Goal: Task Accomplishment & Management: Complete application form

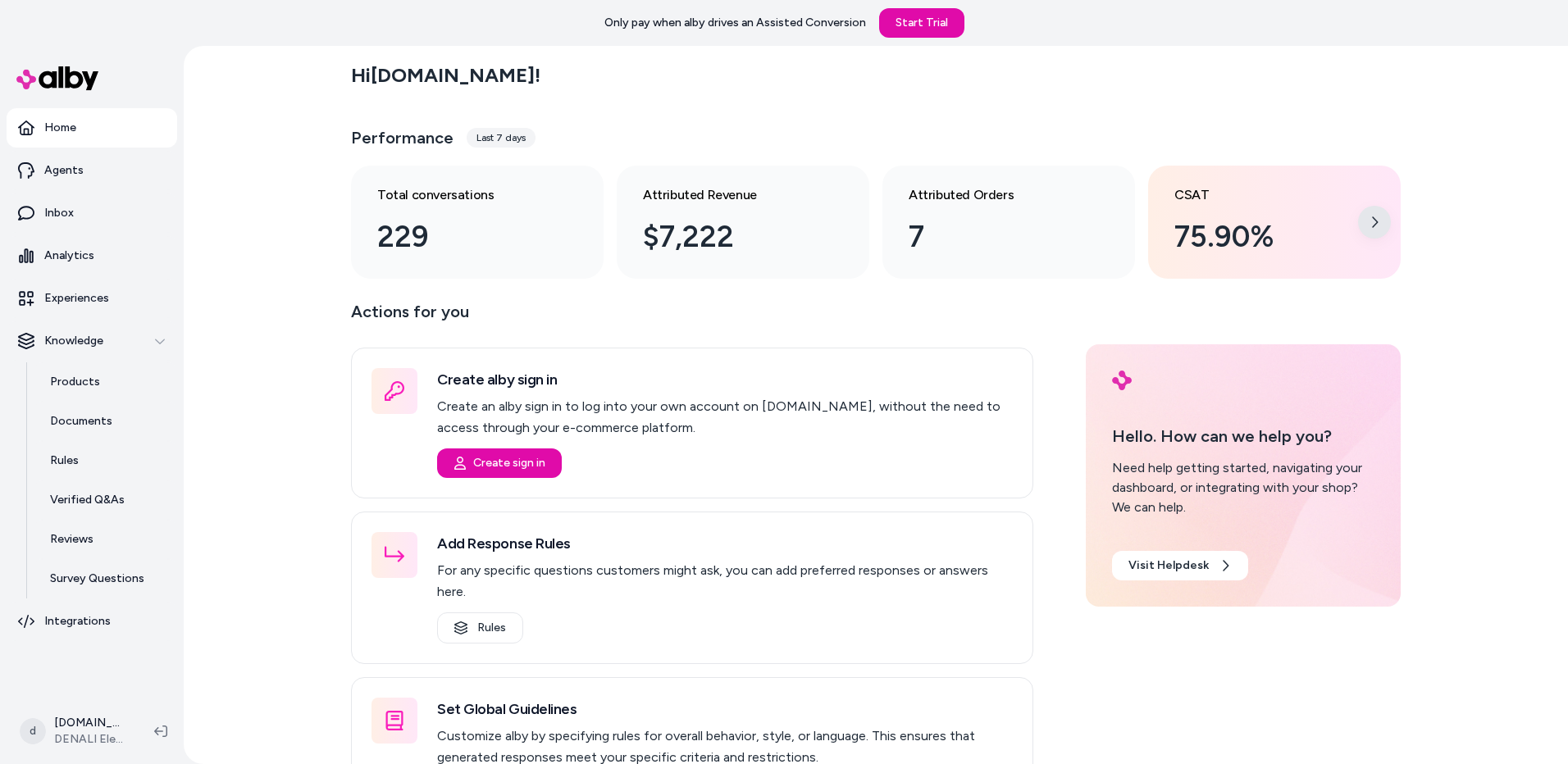
click at [1380, 225] on div at bounding box center [1374, 222] width 33 height 33
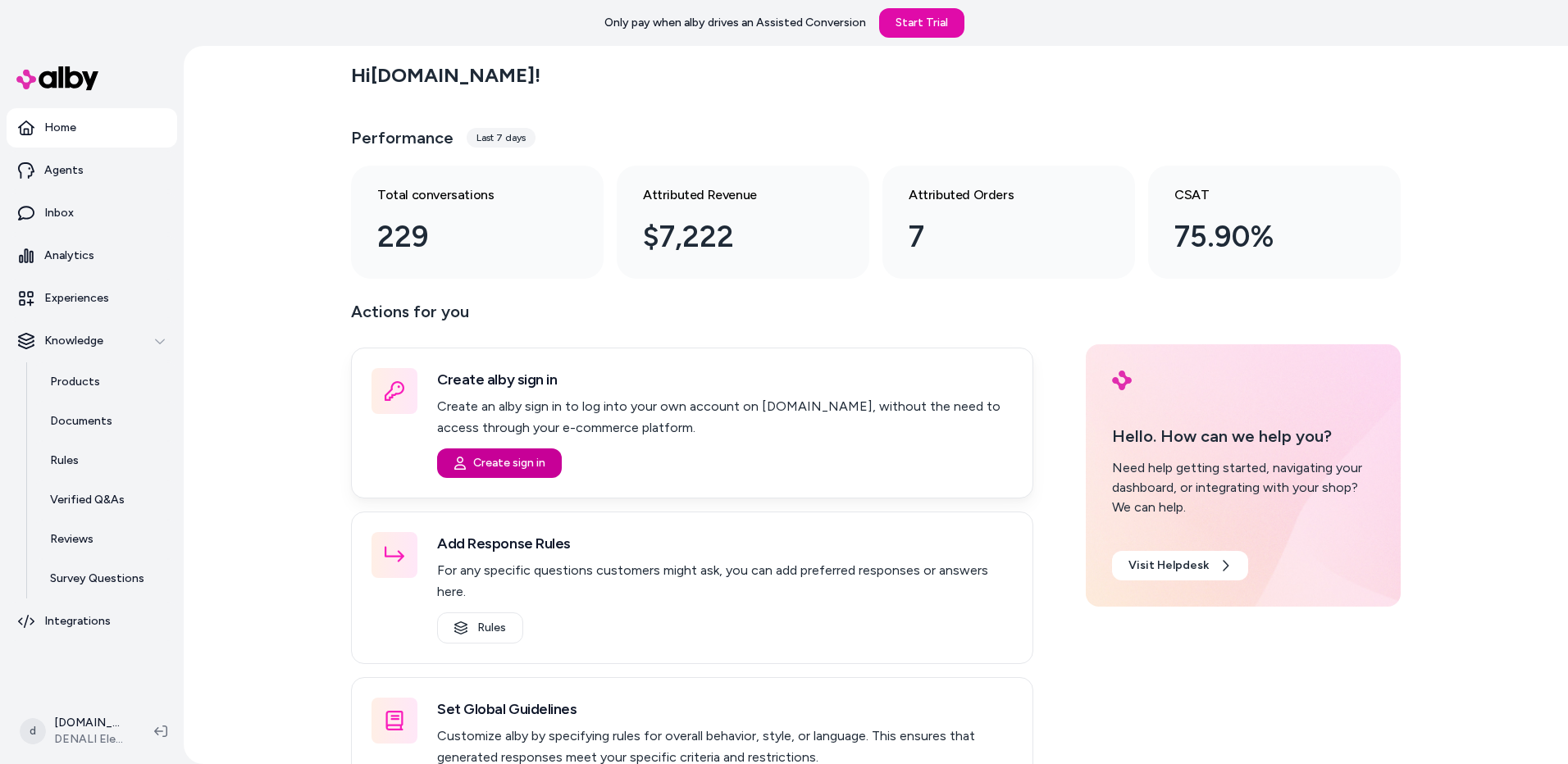
click at [506, 457] on button "Create sign in" at bounding box center [499, 464] width 125 height 30
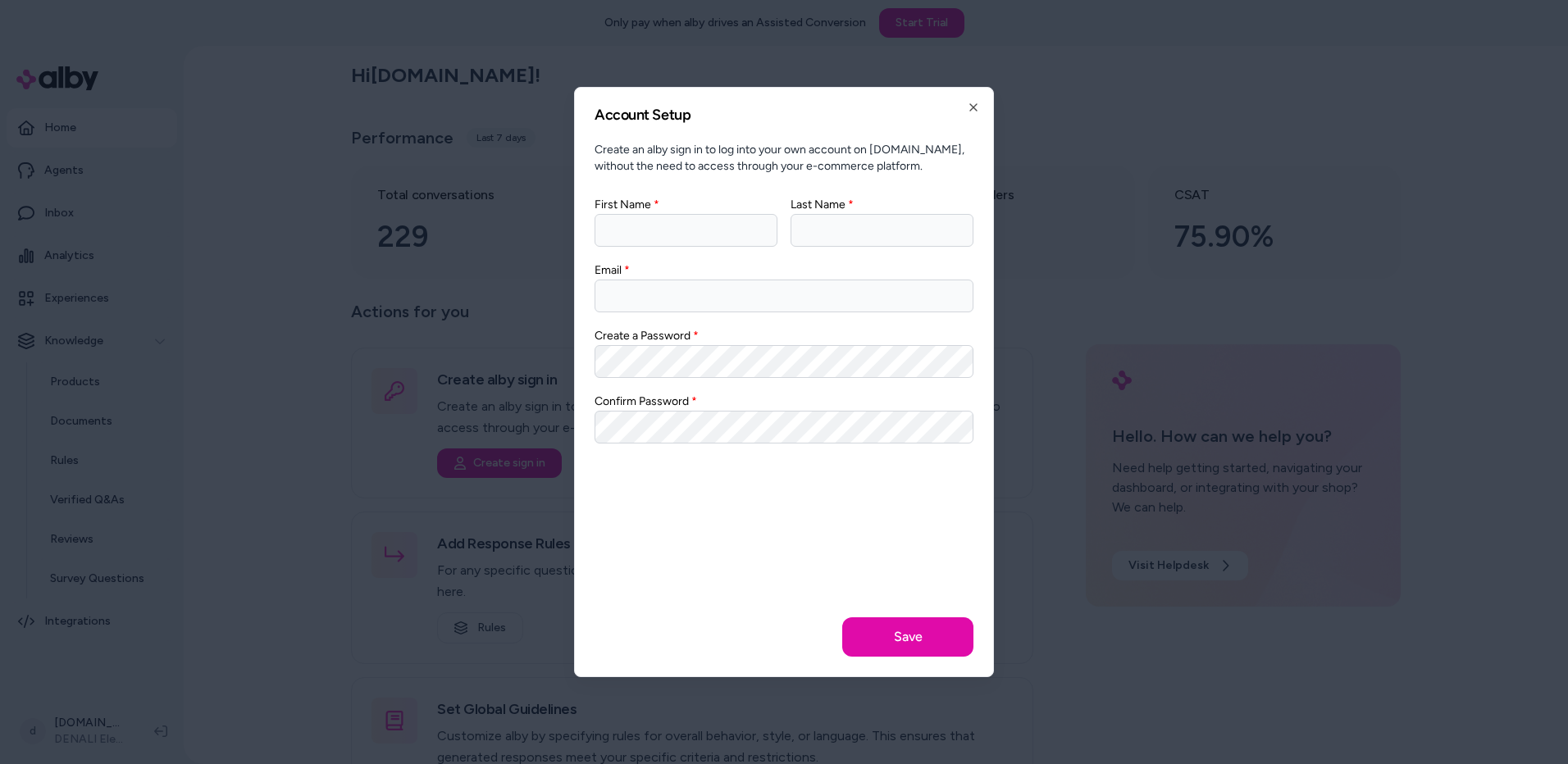
click at [697, 227] on input "First Name" at bounding box center [686, 230] width 183 height 33
type input "****"
type input "********"
type input "**********"
click at [908, 636] on button "Save" at bounding box center [907, 637] width 131 height 39
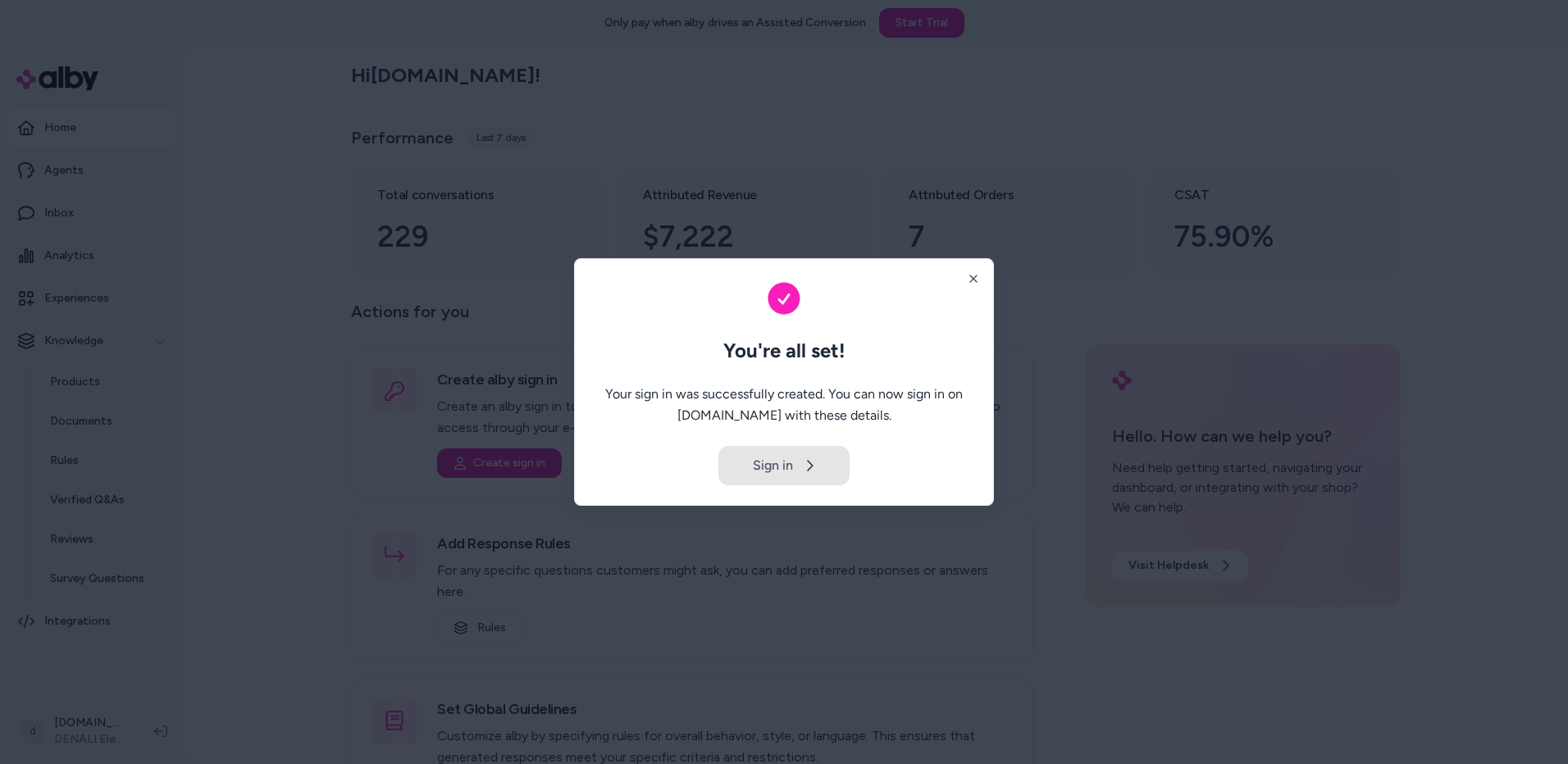
click at [816, 458] on button "Sign in" at bounding box center [784, 466] width 131 height 39
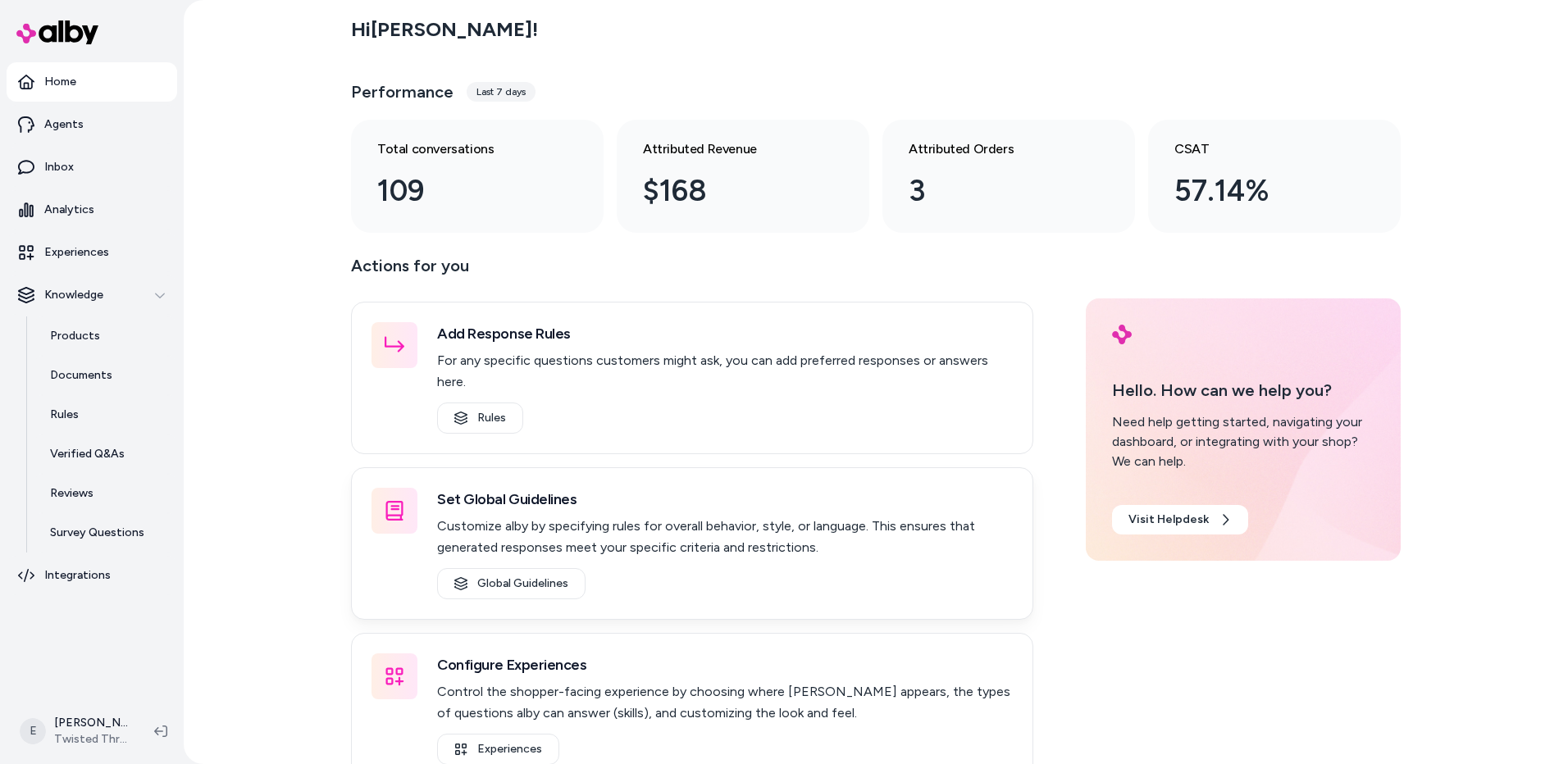
scroll to position [17, 0]
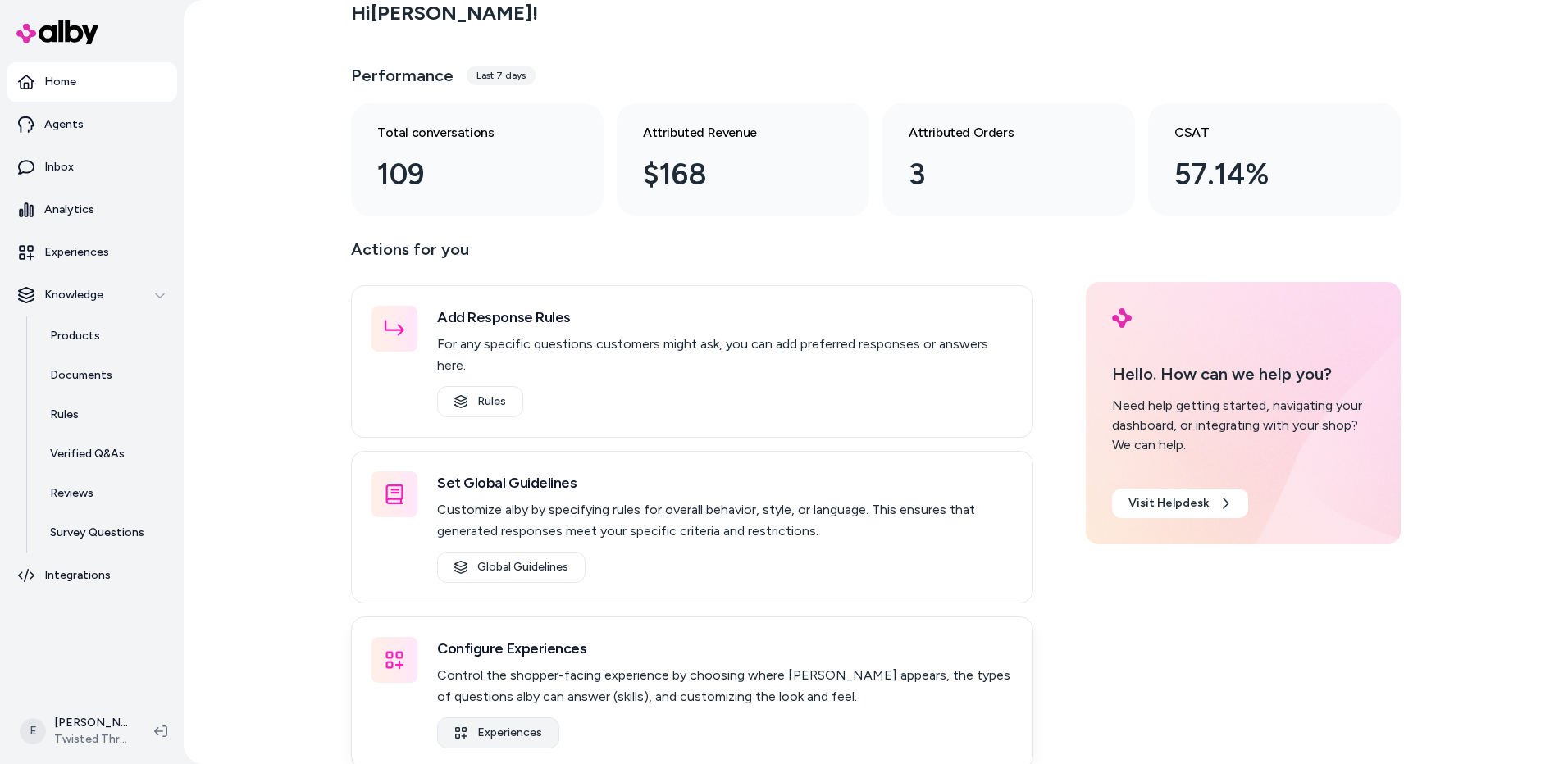
click at [486, 717] on link "Experiences" at bounding box center [498, 732] width 122 height 31
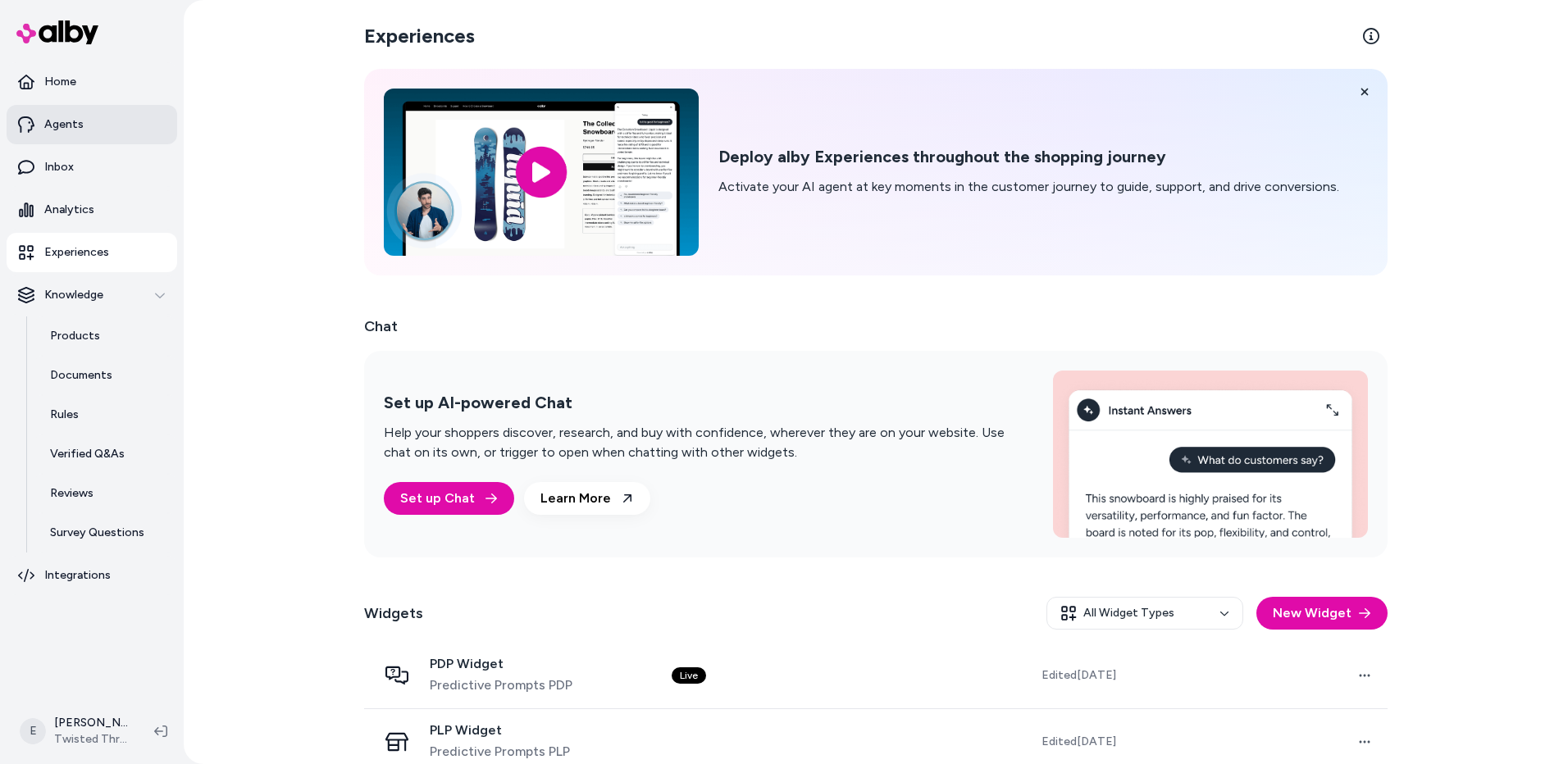
click at [101, 133] on link "Agents" at bounding box center [91, 125] width 170 height 39
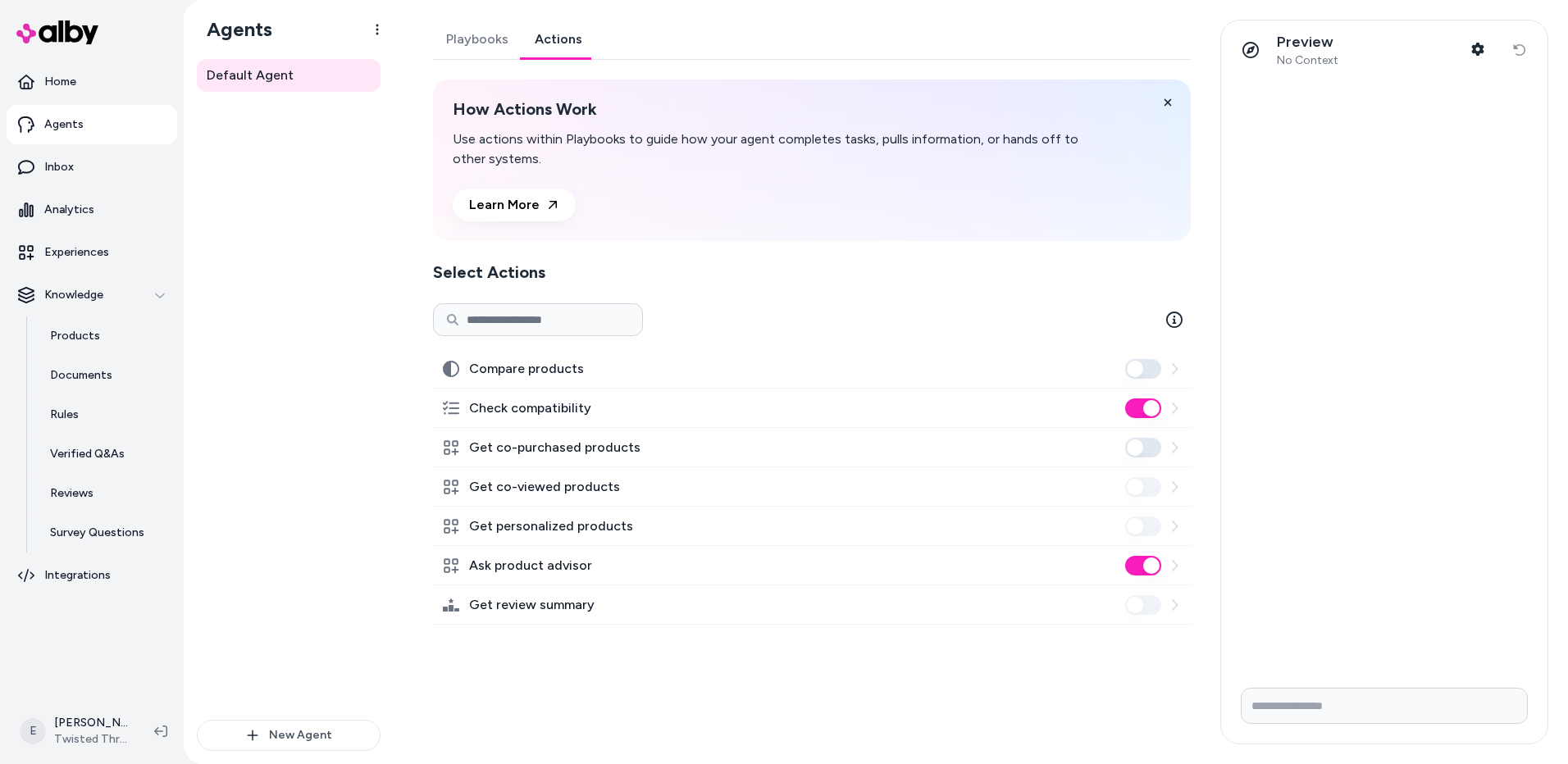
click at [560, 47] on link "Actions" at bounding box center [558, 39] width 74 height 39
click at [78, 728] on html "Home Agents Inbox Analytics Experiences Knowledge Products Documents Rules Veri…" at bounding box center [784, 382] width 1568 height 764
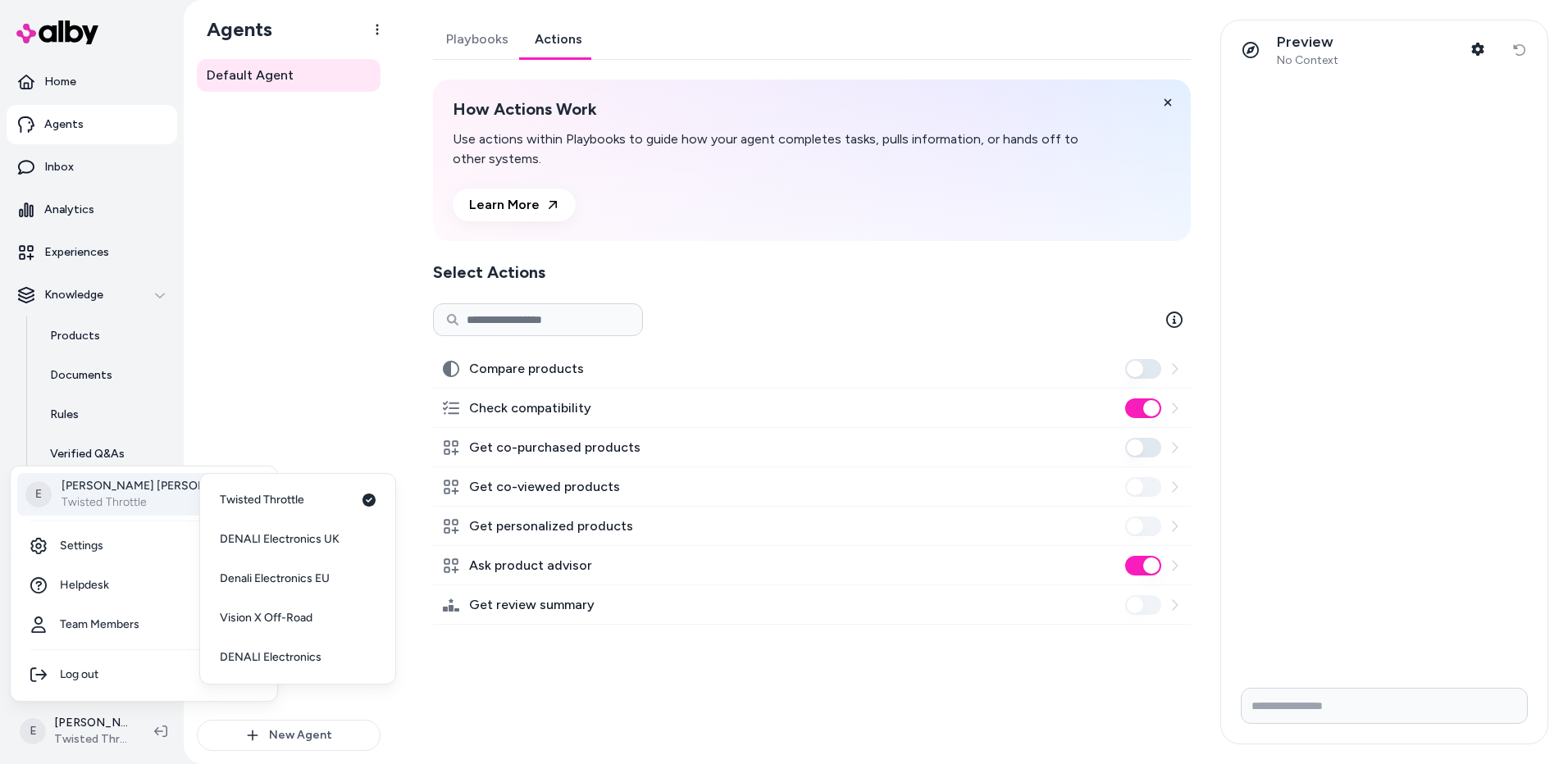
click at [136, 486] on p "Erik Stephens" at bounding box center [156, 486] width 188 height 17
click at [283, 661] on span "DENALI Electronics" at bounding box center [270, 658] width 102 height 17
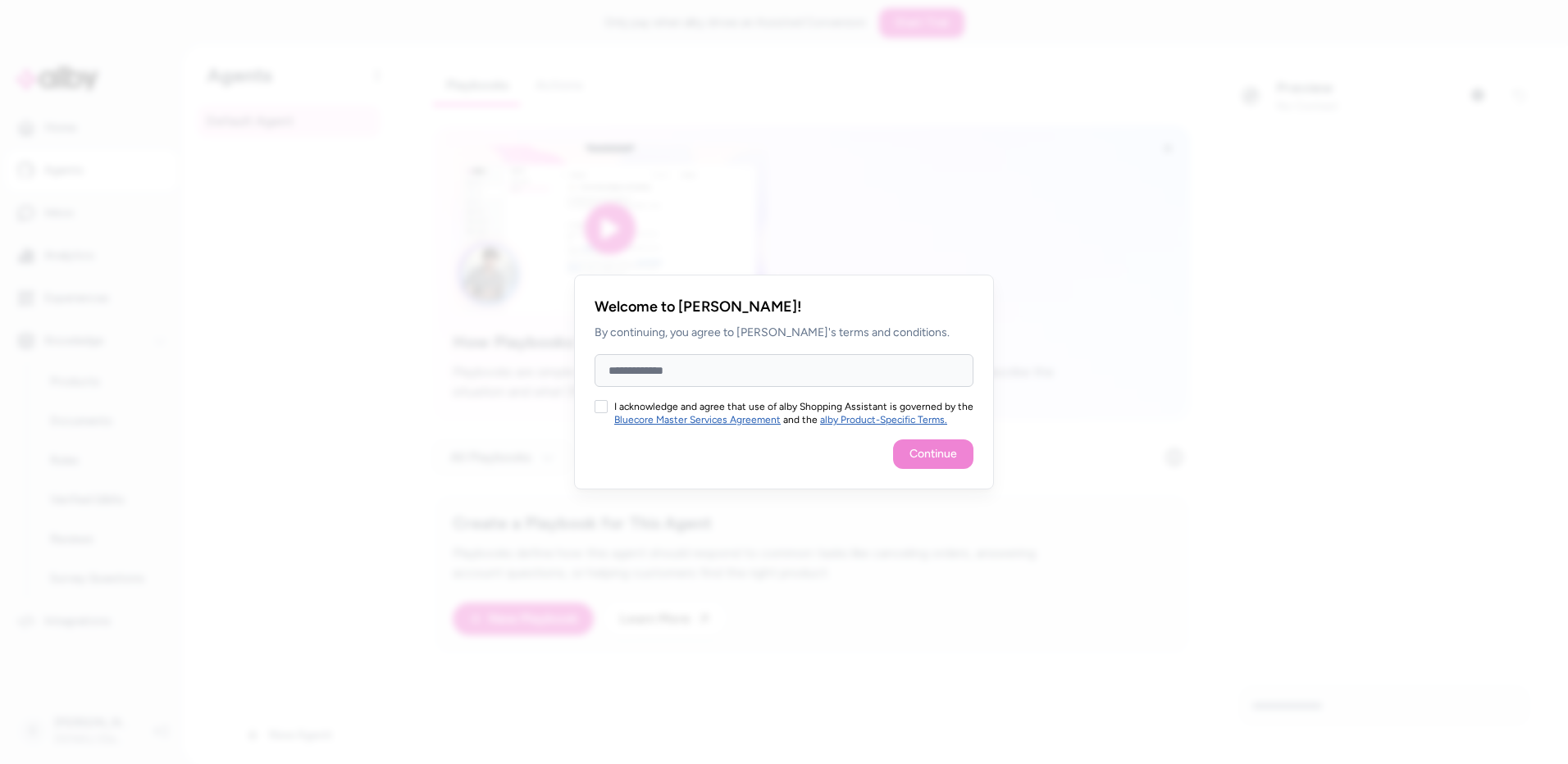
click at [662, 366] on input "Full Name" at bounding box center [784, 370] width 379 height 33
type input "**********"
click at [602, 409] on button "I acknowledge and agree that use of alby Shopping Assistant is governed by the …" at bounding box center [601, 407] width 13 height 13
click at [935, 457] on button "Continue" at bounding box center [934, 455] width 80 height 30
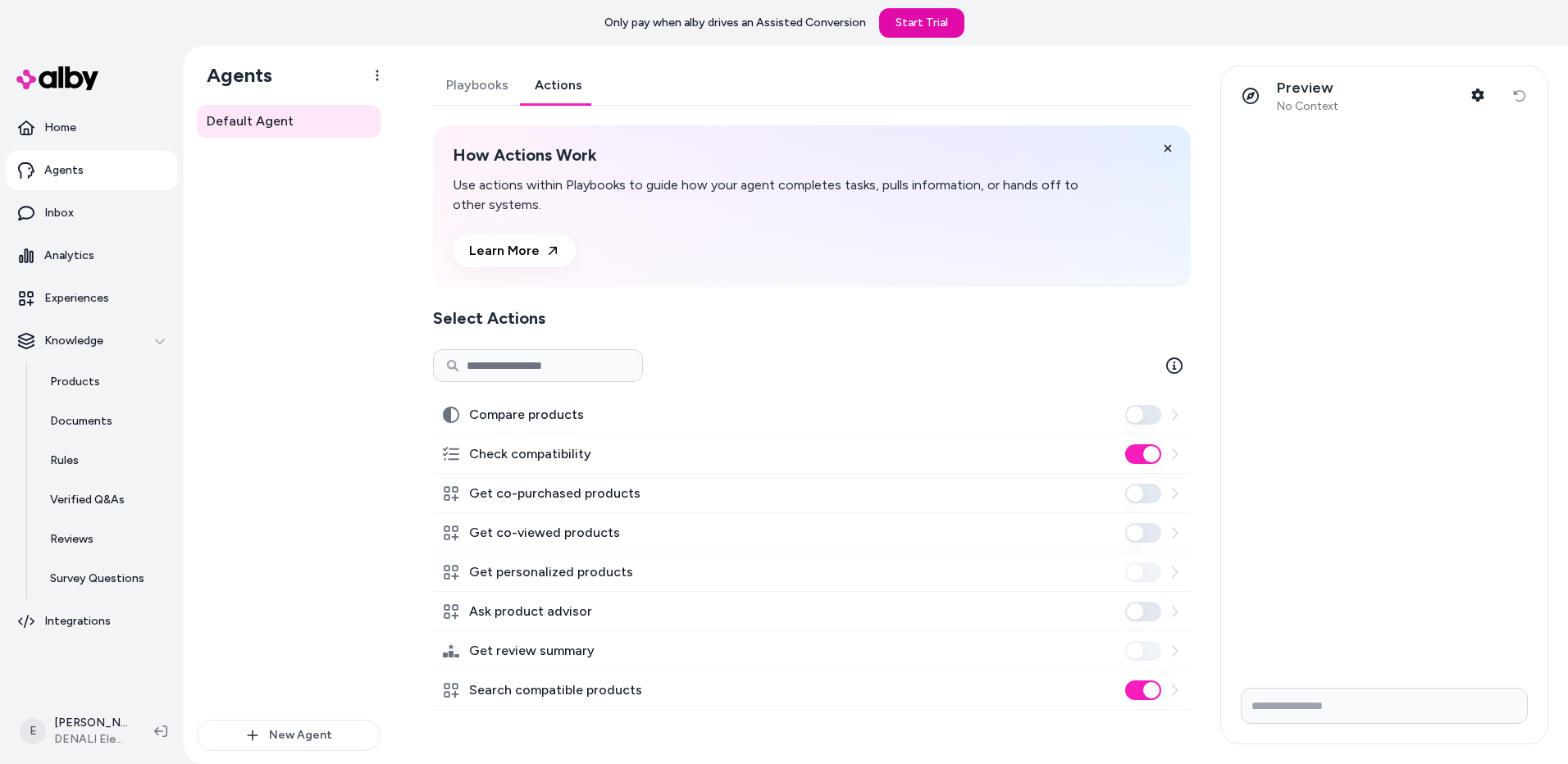
click at [579, 79] on link "Actions" at bounding box center [558, 85] width 74 height 39
click at [320, 312] on div "Default Agent" at bounding box center [288, 413] width 184 height 615
click at [473, 81] on link "Playbooks" at bounding box center [477, 85] width 89 height 39
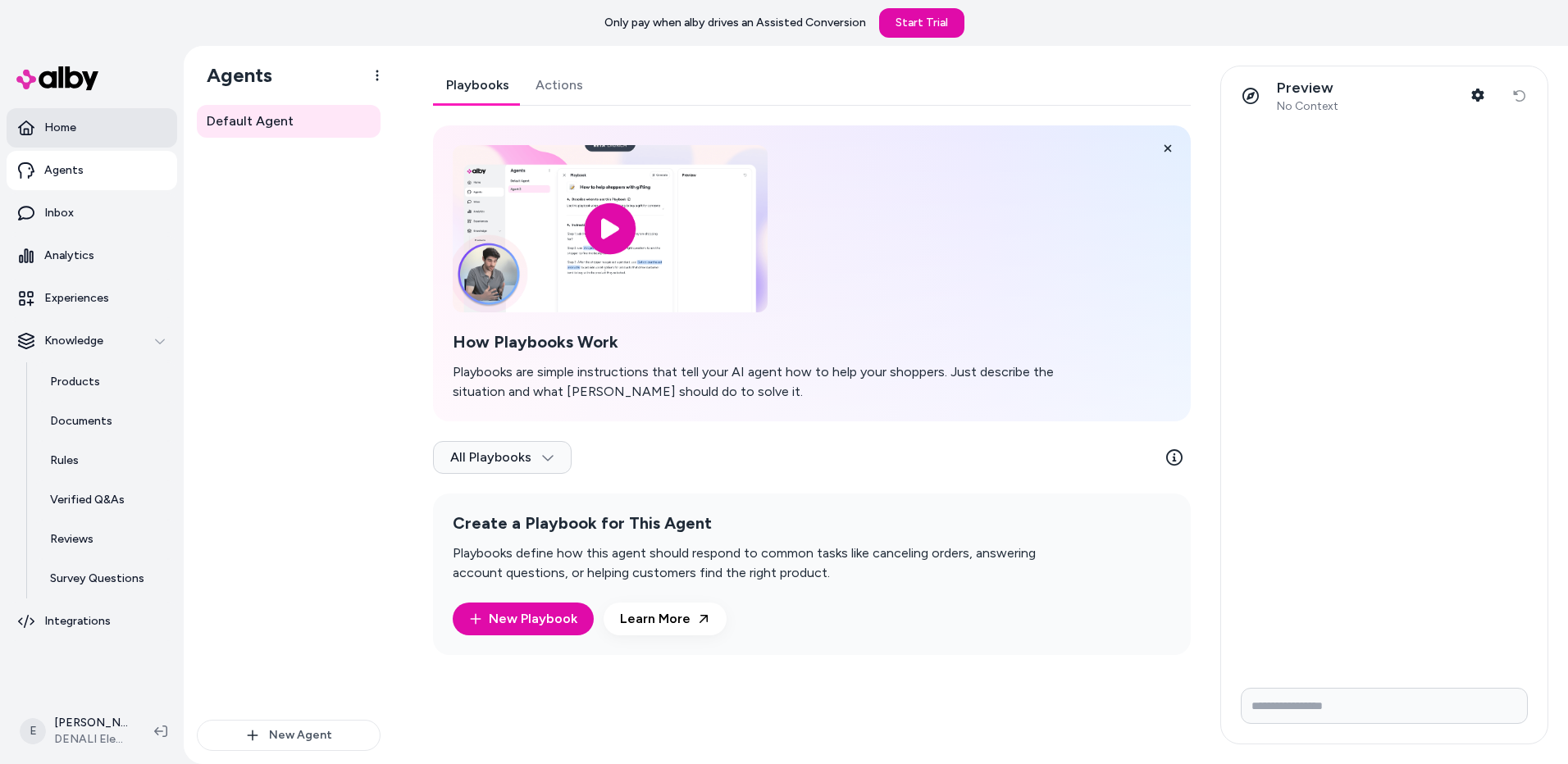
click at [28, 131] on icon at bounding box center [26, 128] width 17 height 15
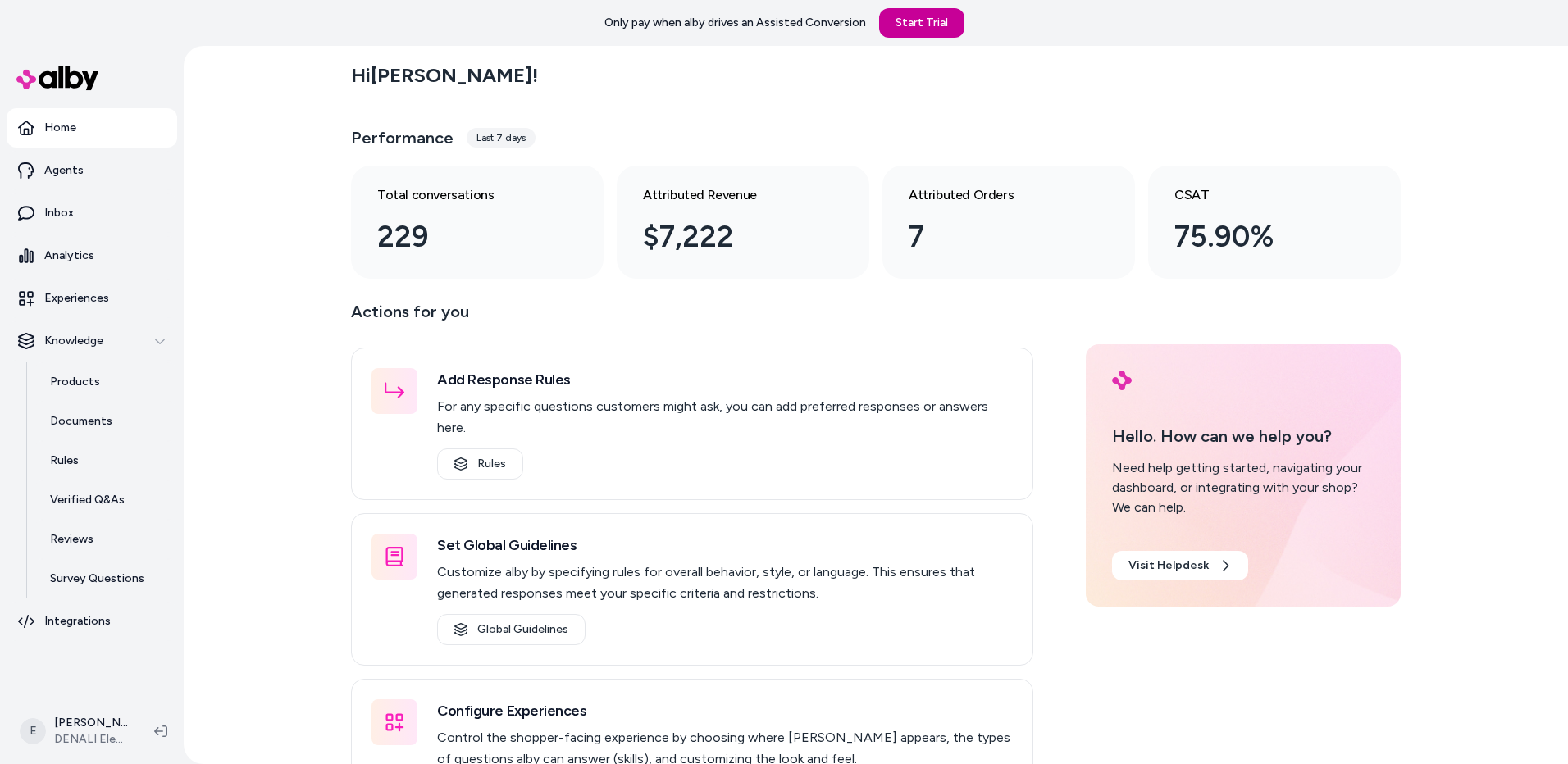
click at [911, 19] on link "Start Trial" at bounding box center [922, 23] width 86 height 30
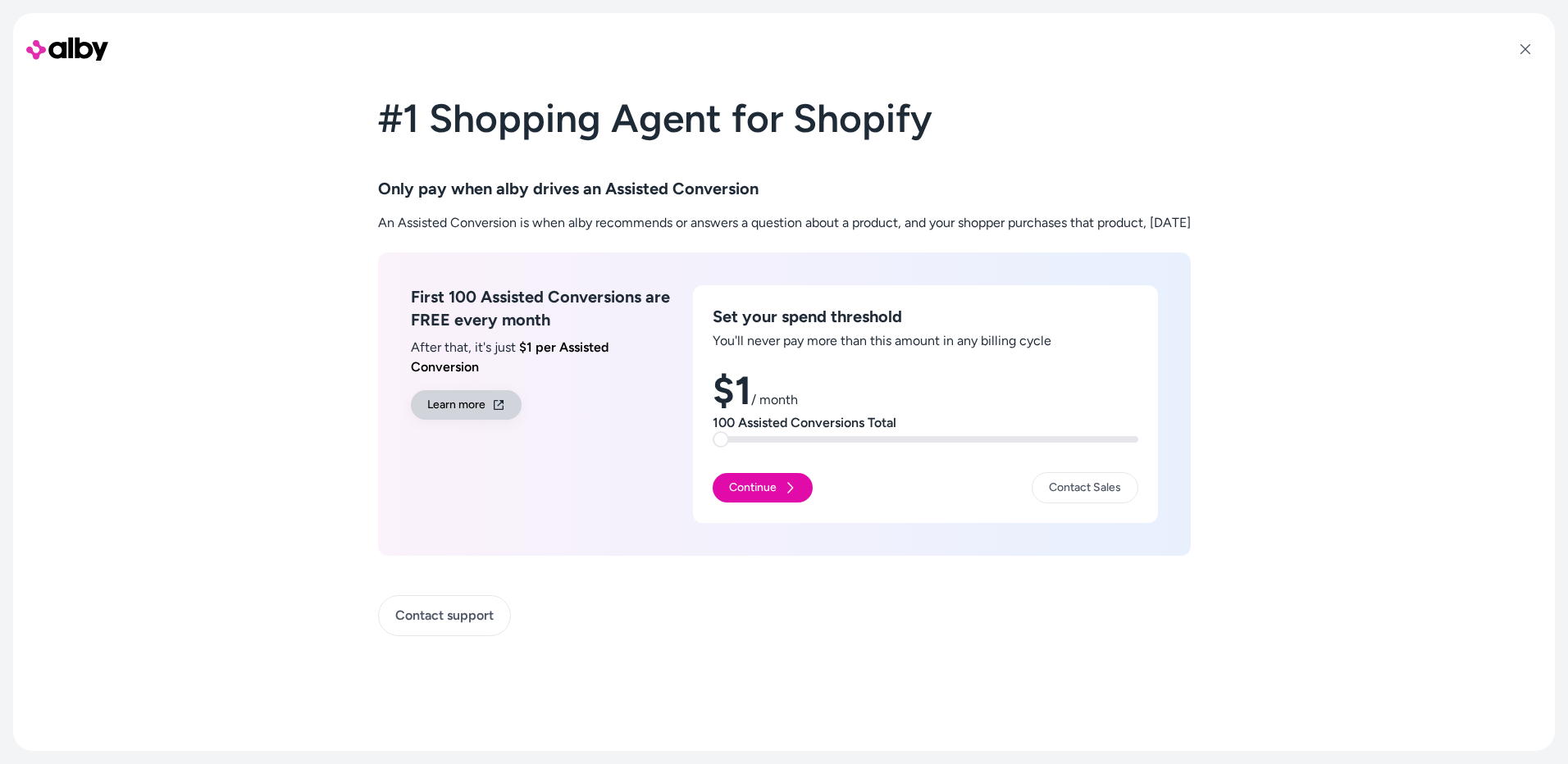
click at [440, 401] on link "Learn more" at bounding box center [466, 405] width 111 height 30
click at [736, 484] on button "Continue" at bounding box center [762, 488] width 100 height 30
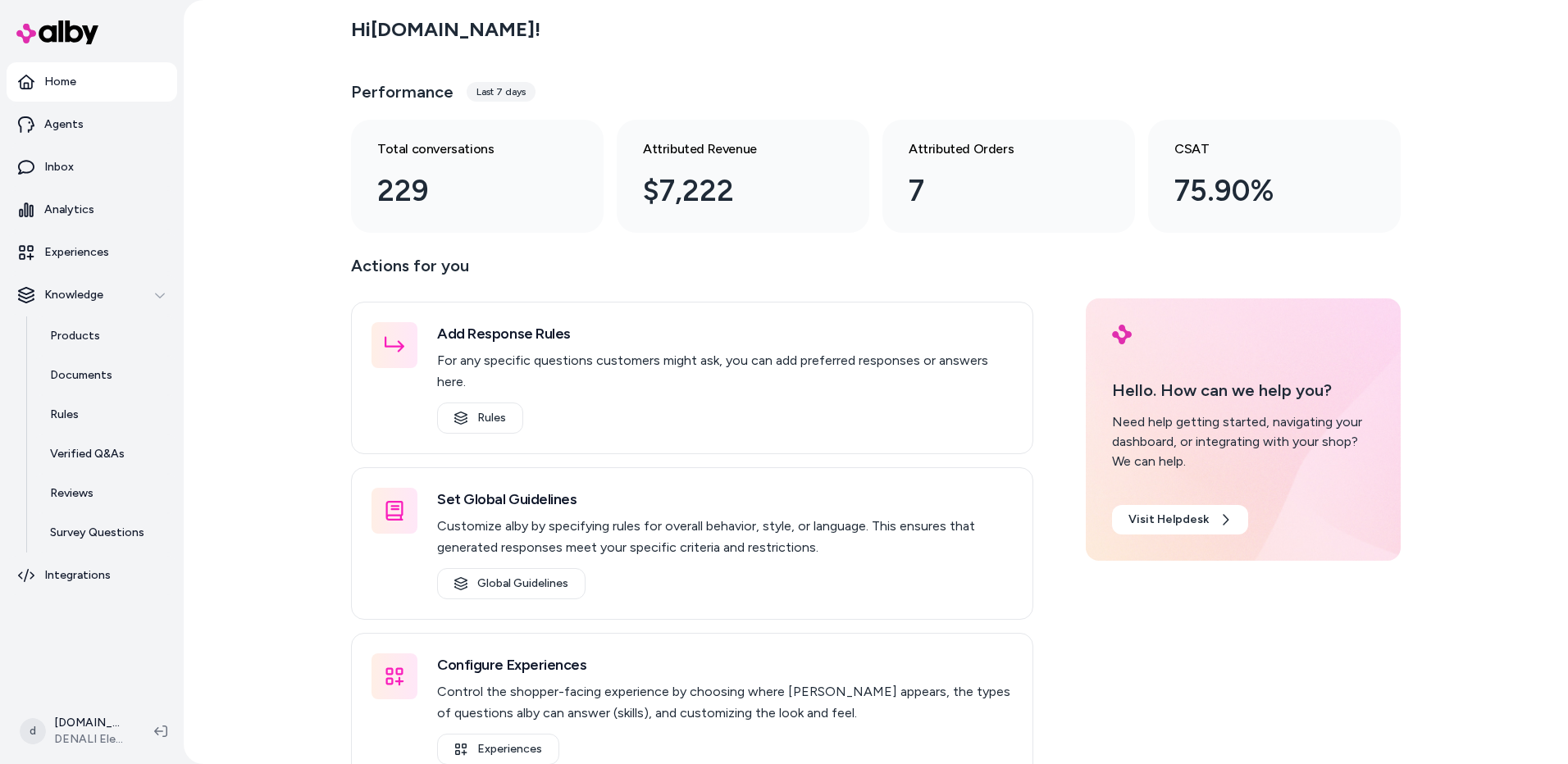
click at [257, 484] on div "Hi denali-electronics.myshopify.com ! Performance Last 7 days Total conversatio…" at bounding box center [876, 382] width 1384 height 764
click at [75, 217] on p "Analytics" at bounding box center [70, 211] width 50 height 17
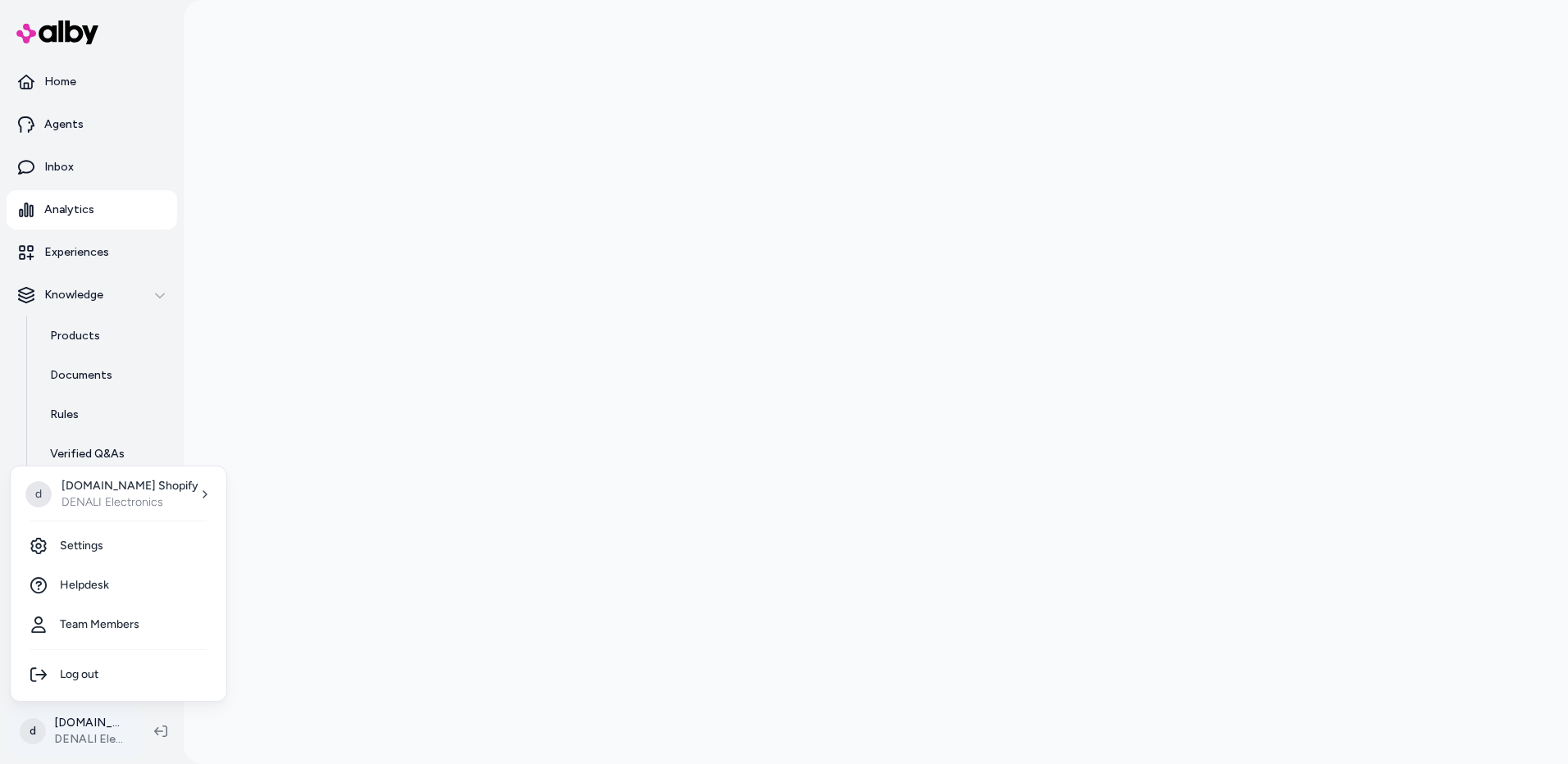
click at [116, 727] on html "Home Agents Inbox Analytics Experiences Knowledge Products Documents Rules Veri…" at bounding box center [784, 382] width 1568 height 764
click at [198, 485] on p "denali-electronics.myshopify.com Shopify" at bounding box center [130, 486] width 137 height 17
click at [364, 497] on span "DENALI Electronics" at bounding box center [372, 500] width 102 height 17
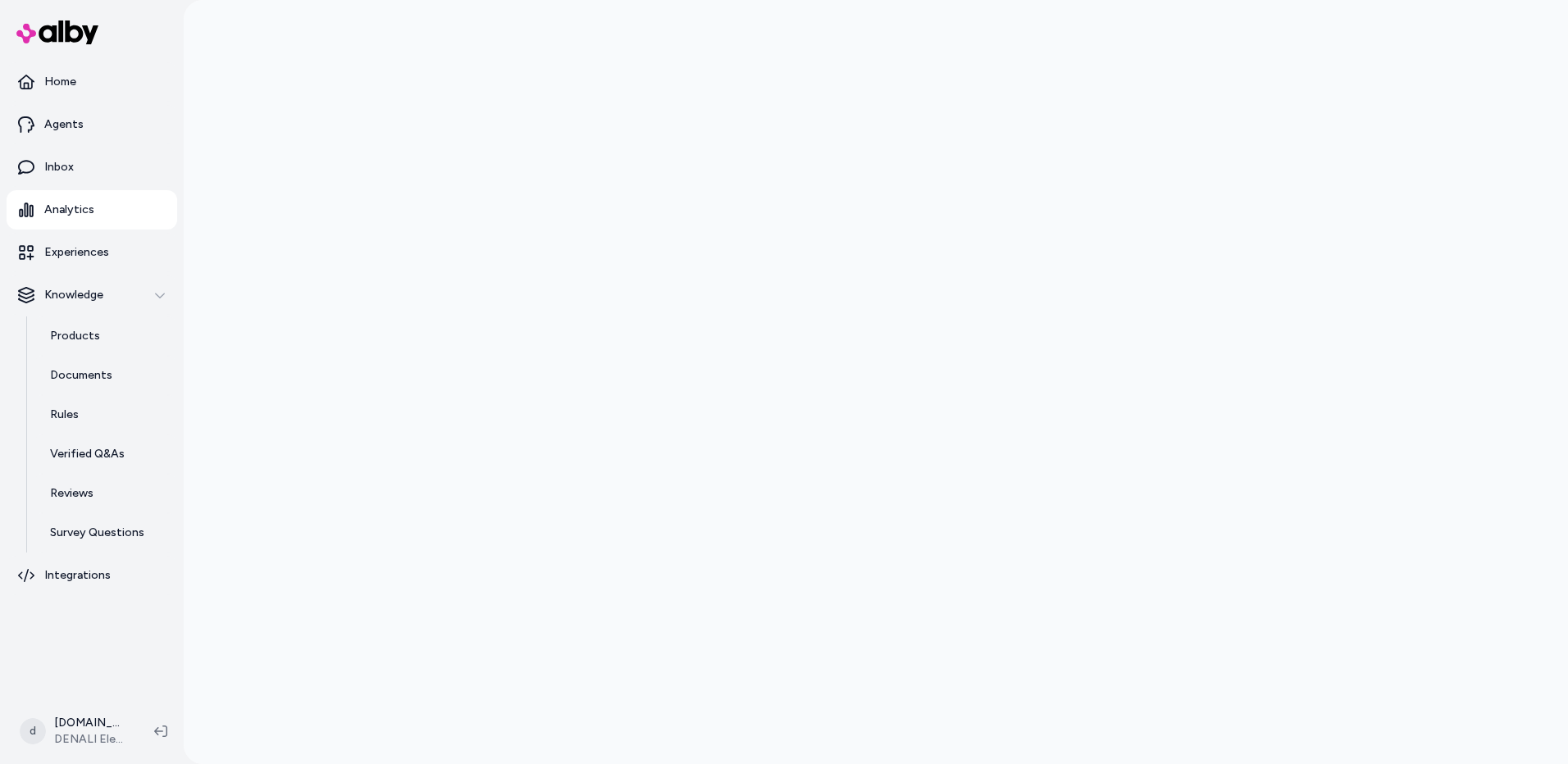
click at [95, 200] on link "Analytics" at bounding box center [91, 210] width 170 height 39
